Goal: Information Seeking & Learning: Understand process/instructions

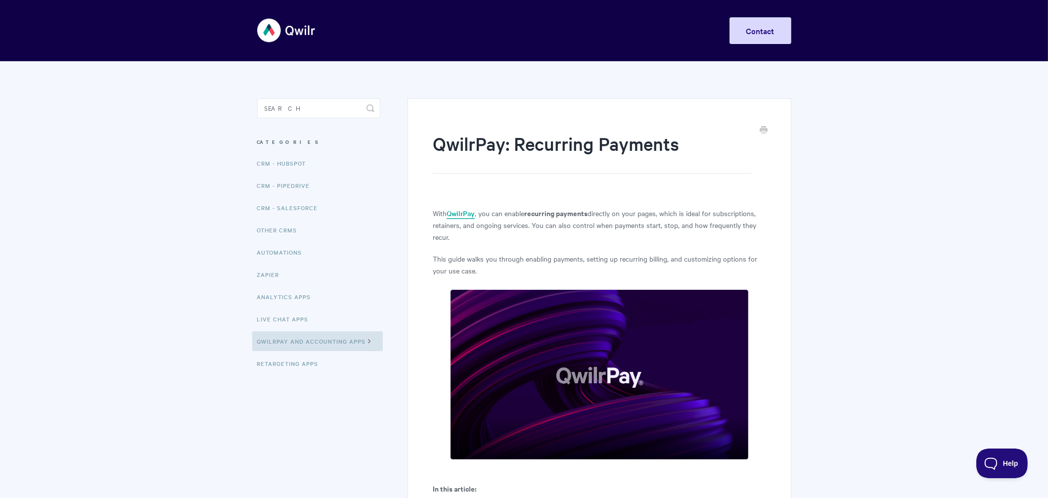
click at [459, 210] on link "QwilrPay" at bounding box center [460, 213] width 28 height 11
click at [463, 213] on link "QwilrPay" at bounding box center [460, 213] width 28 height 11
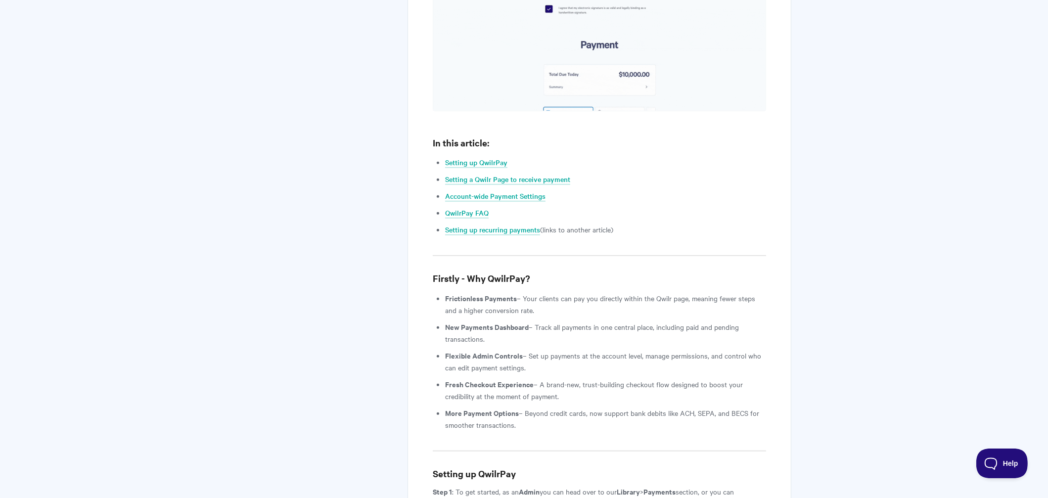
scroll to position [791, 0]
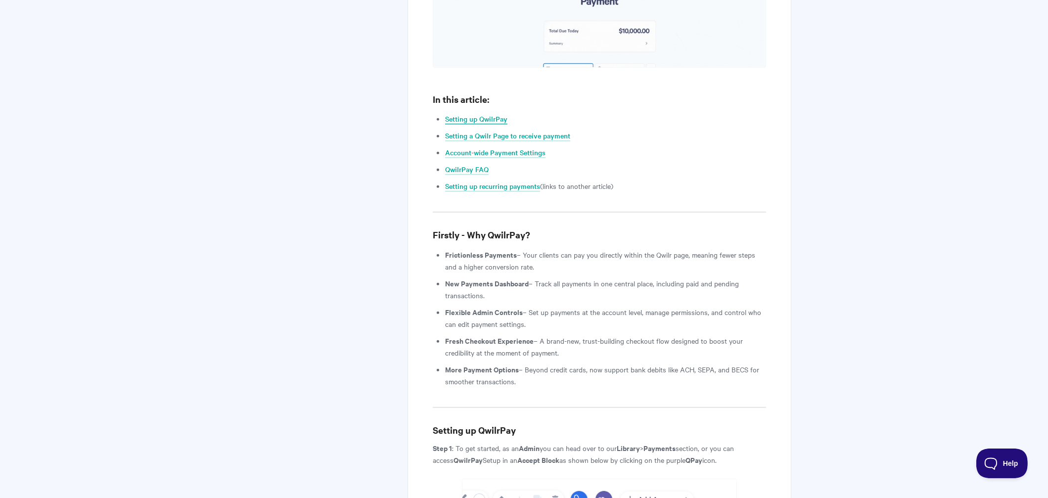
click at [485, 114] on link "Setting up QwilrPay" at bounding box center [476, 119] width 62 height 11
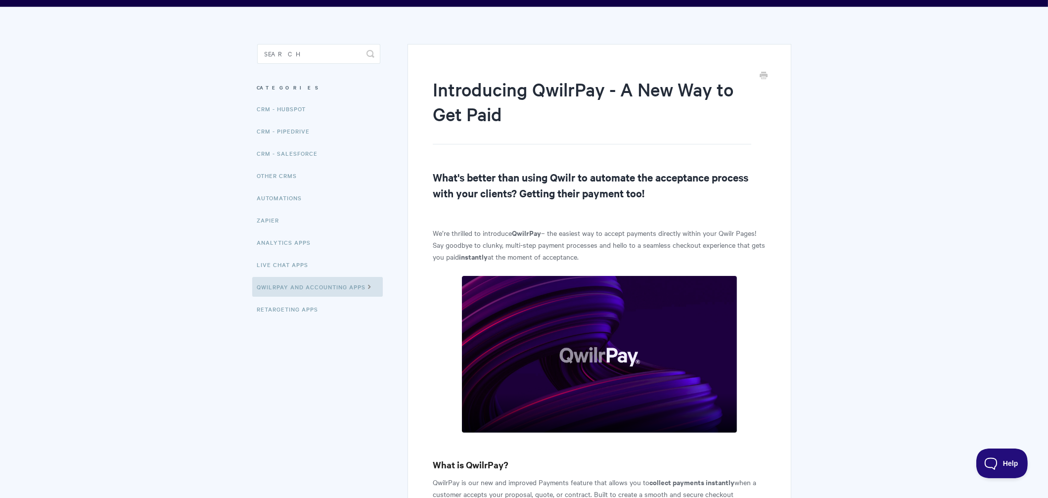
scroll to position [54, 0]
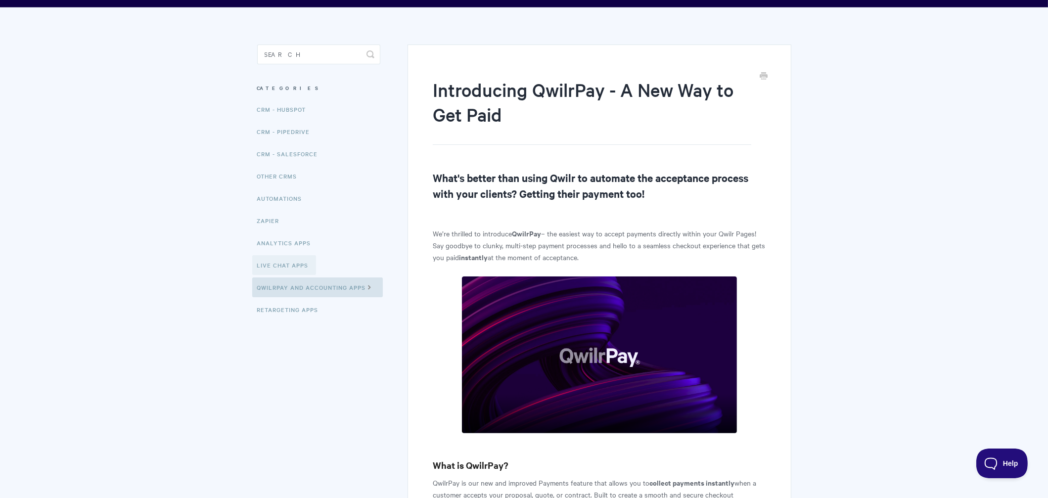
click at [277, 266] on link "Live Chat Apps" at bounding box center [284, 265] width 64 height 20
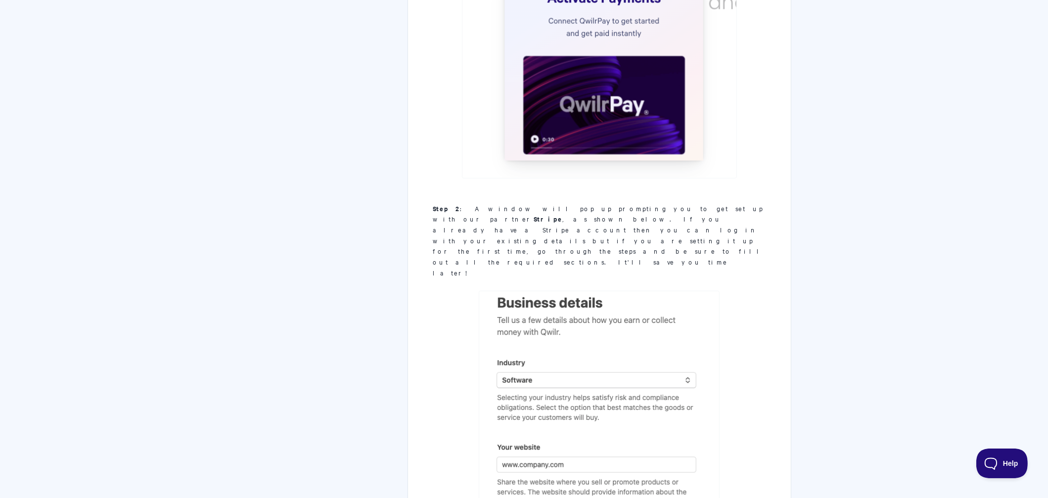
scroll to position [1384, 0]
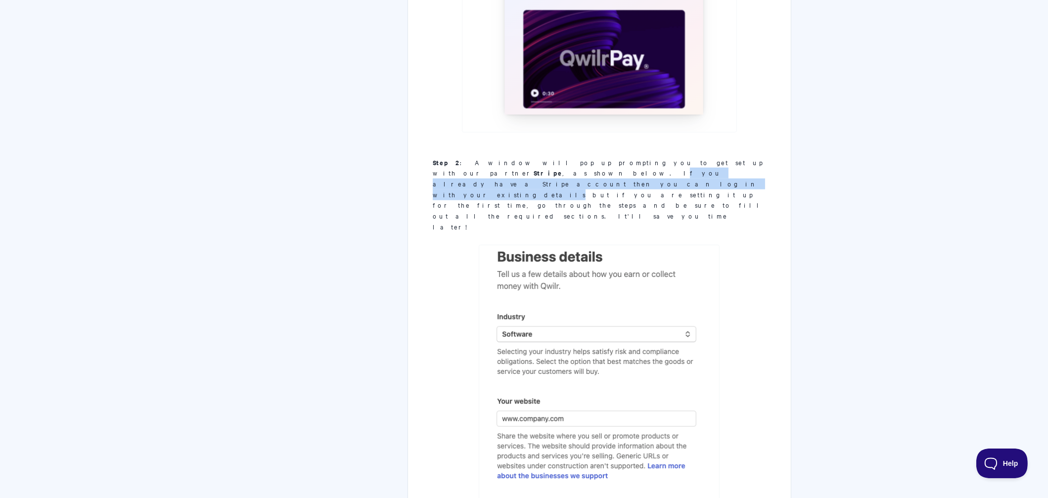
drag, startPoint x: 697, startPoint y: 138, endPoint x: 593, endPoint y: 151, distance: 105.1
click at [593, 157] on div "Step 2 : A window will pop up prompting you to get set up with our partner Stri…" at bounding box center [599, 194] width 333 height 75
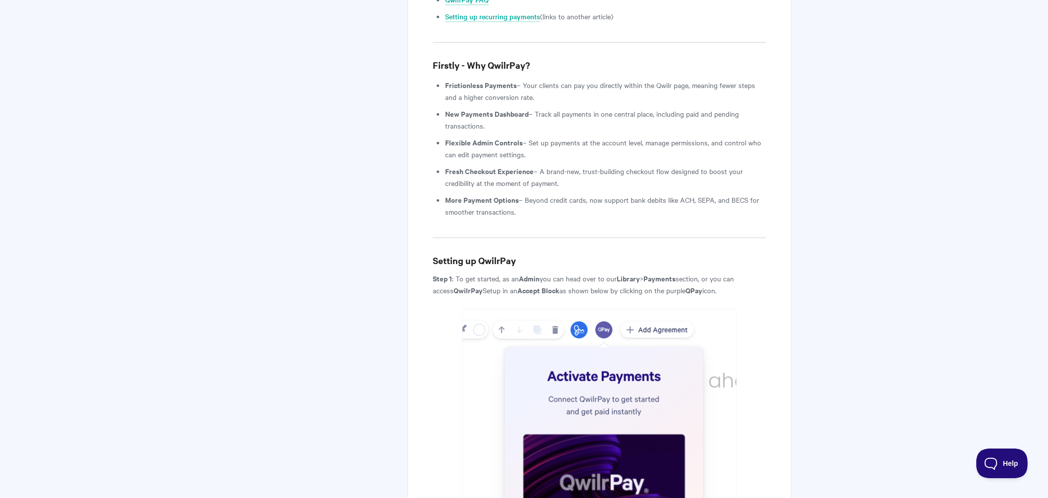
scroll to position [1038, 0]
